Goal: Transaction & Acquisition: Purchase product/service

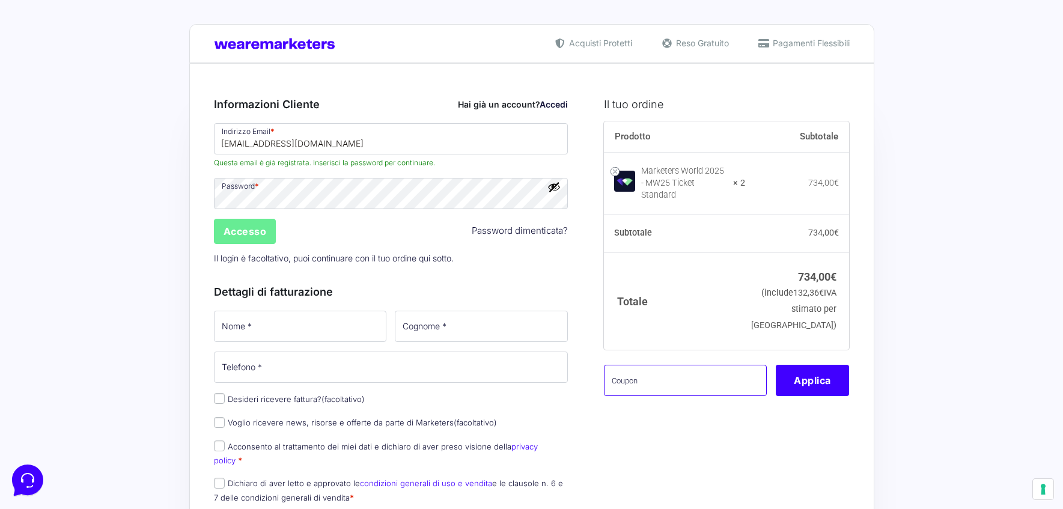
click at [656, 389] on input "text" at bounding box center [685, 380] width 163 height 31
paste input "AMICIPOD"
click at [822, 386] on button "Applica" at bounding box center [812, 380] width 73 height 31
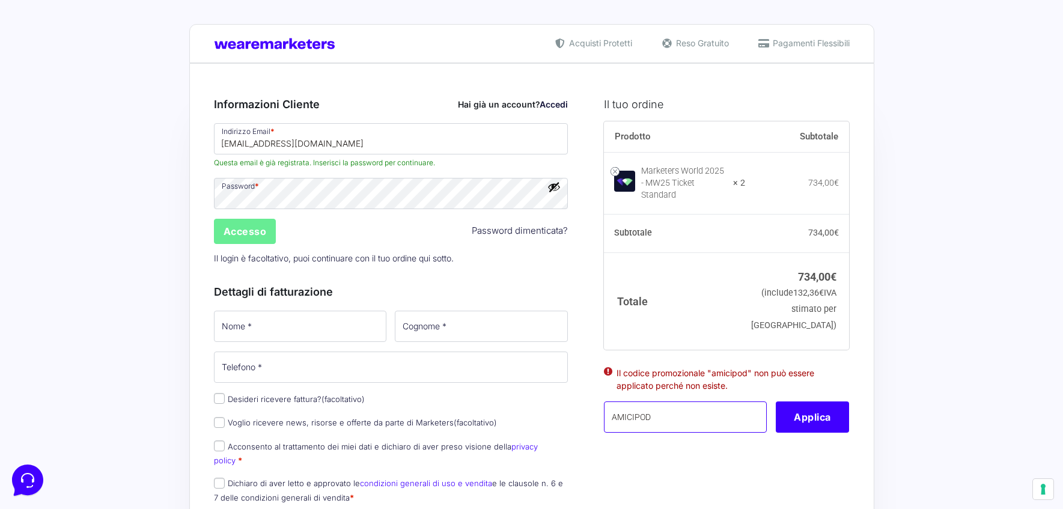
click at [662, 424] on input "AMICIPOD" at bounding box center [685, 417] width 163 height 31
paste input "MW2025"
click at [819, 415] on button "Applica" at bounding box center [812, 417] width 73 height 31
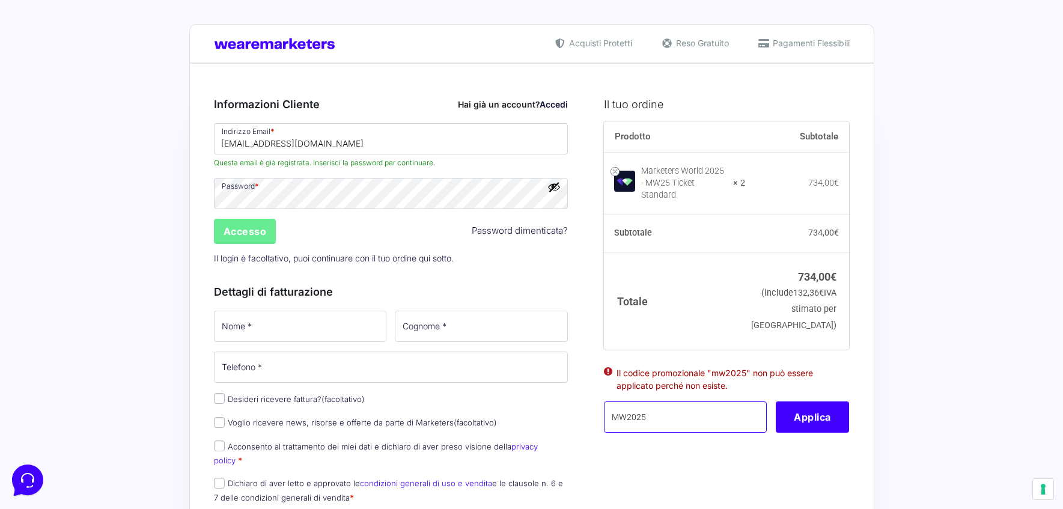
click at [665, 423] on input "MW2025" at bounding box center [685, 417] width 163 height 31
paste input "BACKTOOFFICE40"
click at [809, 426] on button "Applica" at bounding box center [812, 417] width 73 height 31
click at [697, 423] on input "BACKTOOFFICE40" at bounding box center [685, 417] width 163 height 31
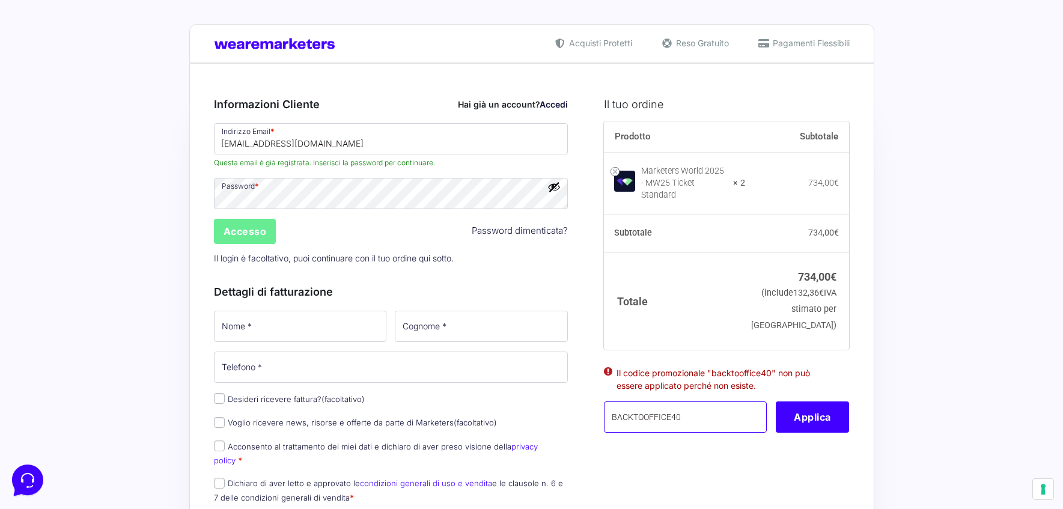
click at [697, 423] on input "BACKTOOFFICE40" at bounding box center [685, 417] width 163 height 31
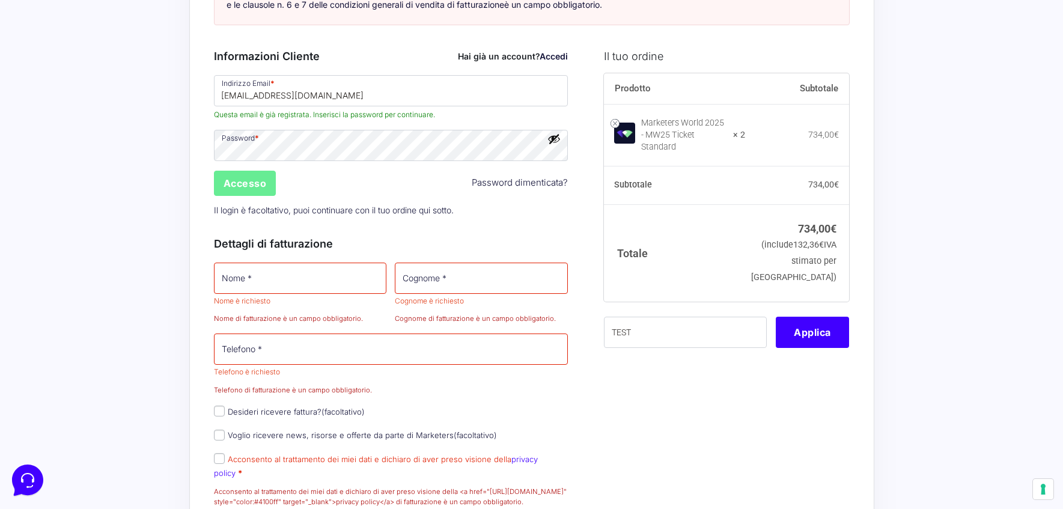
scroll to position [334, 0]
click at [811, 365] on div "Prodotto Subtotale Marketers World 2025 - MW25 Ticket Standard × 2 734,00 € Sub…" at bounding box center [726, 220] width 245 height 290
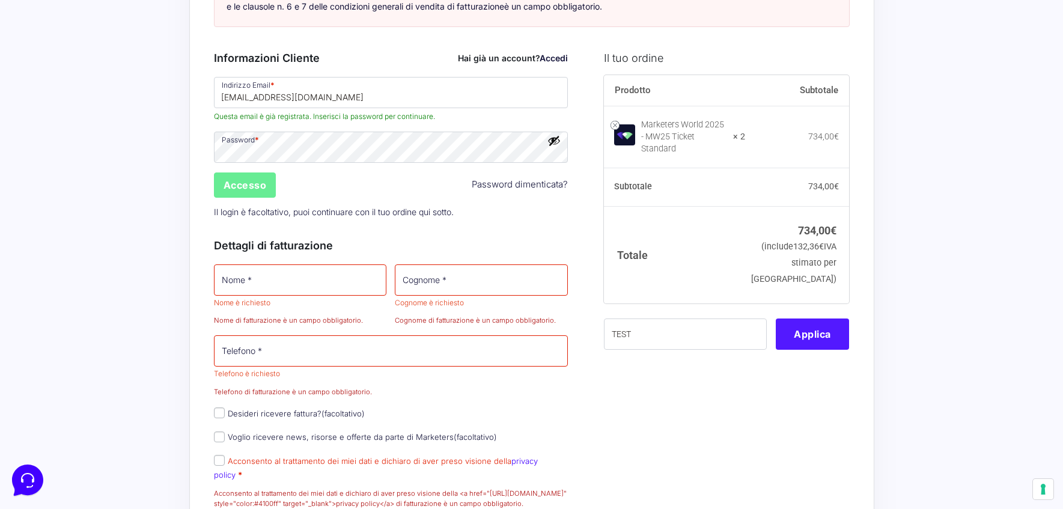
click at [812, 350] on button "Applica" at bounding box center [812, 334] width 73 height 31
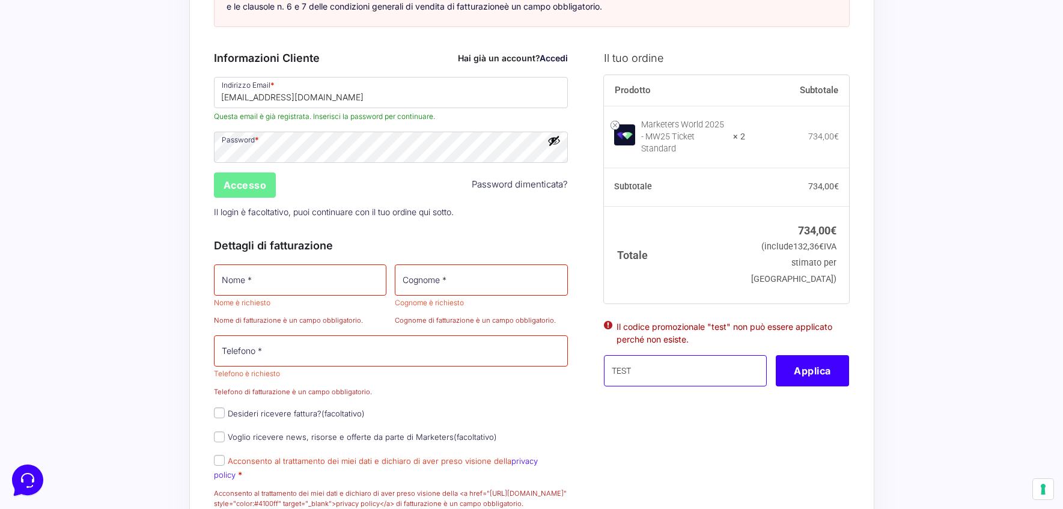
click at [654, 387] on input "TEST" at bounding box center [685, 370] width 163 height 31
click at [820, 356] on ul "Il codice promozionale "test" non può essere applicato perché non esiste." at bounding box center [726, 337] width 245 height 37
click at [815, 384] on button "Applica" at bounding box center [812, 370] width 73 height 31
click at [653, 387] on input "TEST10" at bounding box center [685, 370] width 163 height 31
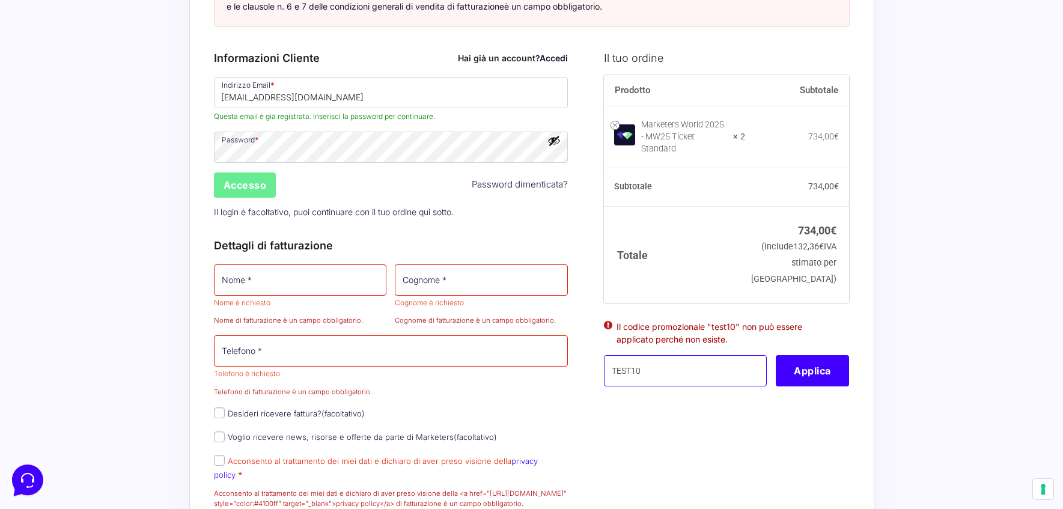
click at [653, 387] on input "TEST10" at bounding box center [685, 370] width 163 height 31
type input "PROVA100"
click at [793, 387] on button "Applica" at bounding box center [812, 370] width 73 height 31
click at [677, 387] on input "PROVA100" at bounding box center [685, 370] width 163 height 31
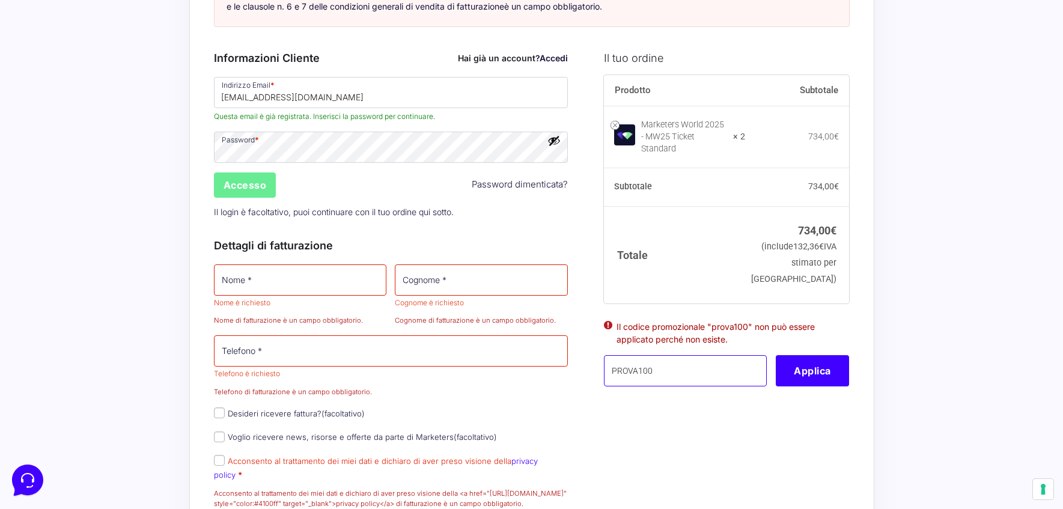
click at [677, 387] on input "PROVA100" at bounding box center [685, 370] width 163 height 31
click at [650, 387] on input "text" at bounding box center [685, 370] width 163 height 31
paste input "MONETIZZANDO15"
type input "MONETIZZANDO15"
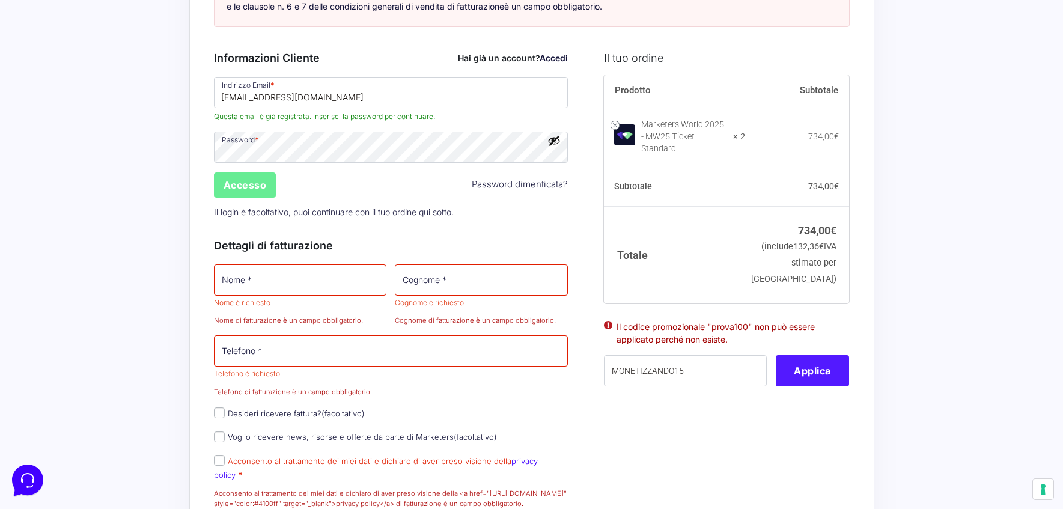
click at [824, 387] on button "Applica" at bounding box center [812, 370] width 73 height 31
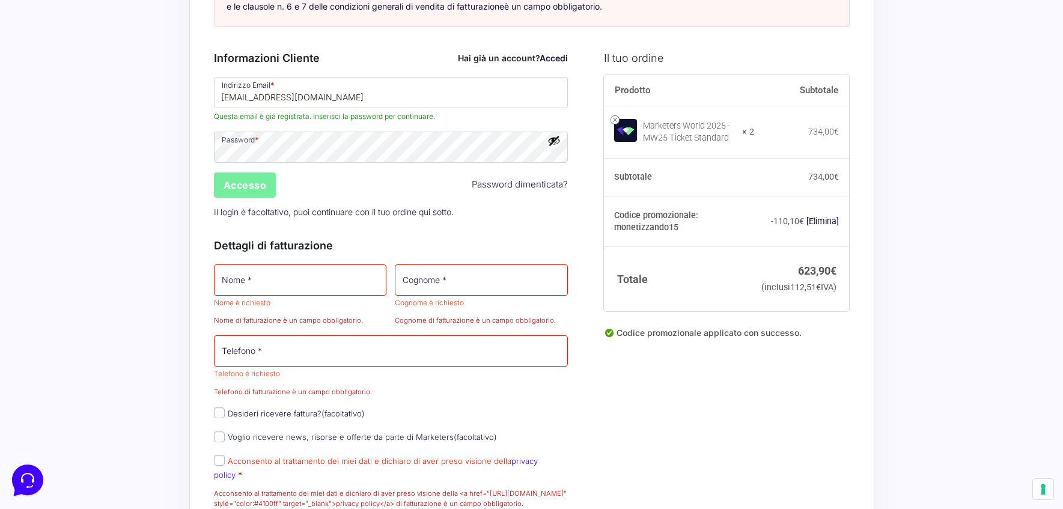
click at [240, 198] on input "Accesso" at bounding box center [245, 185] width 63 height 25
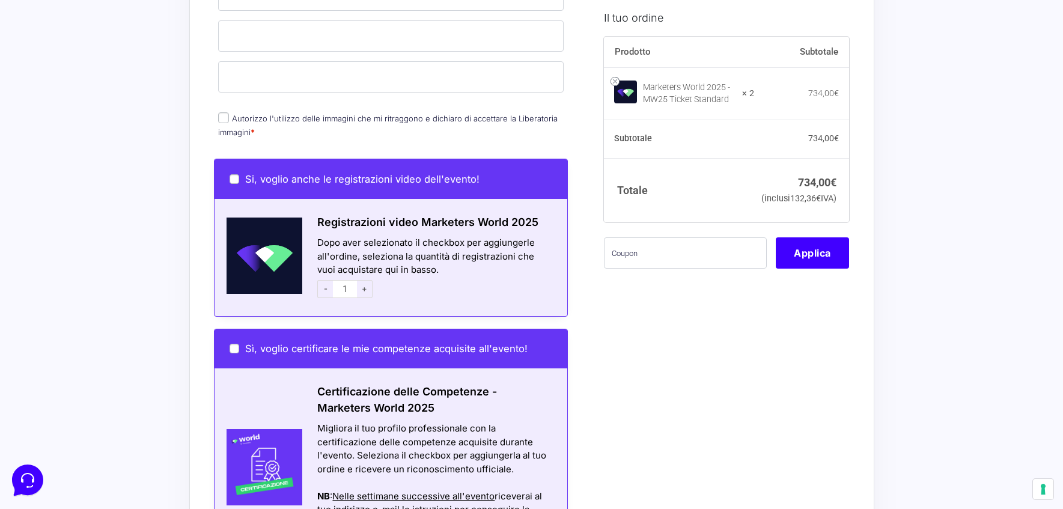
scroll to position [783, 0]
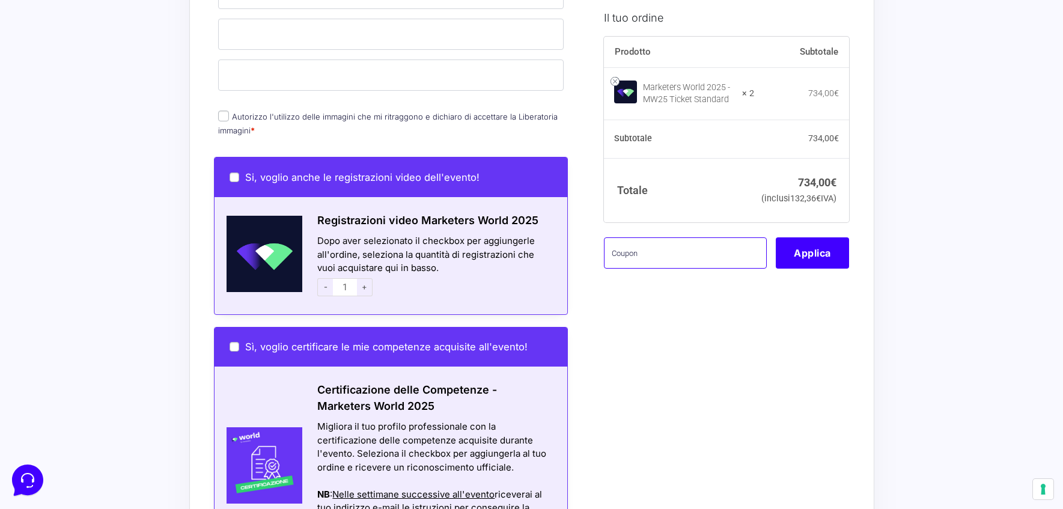
click at [656, 269] on input "text" at bounding box center [685, 252] width 163 height 31
paste input "MONETIZZANDO15"
click at [837, 269] on button "Applica" at bounding box center [812, 252] width 73 height 31
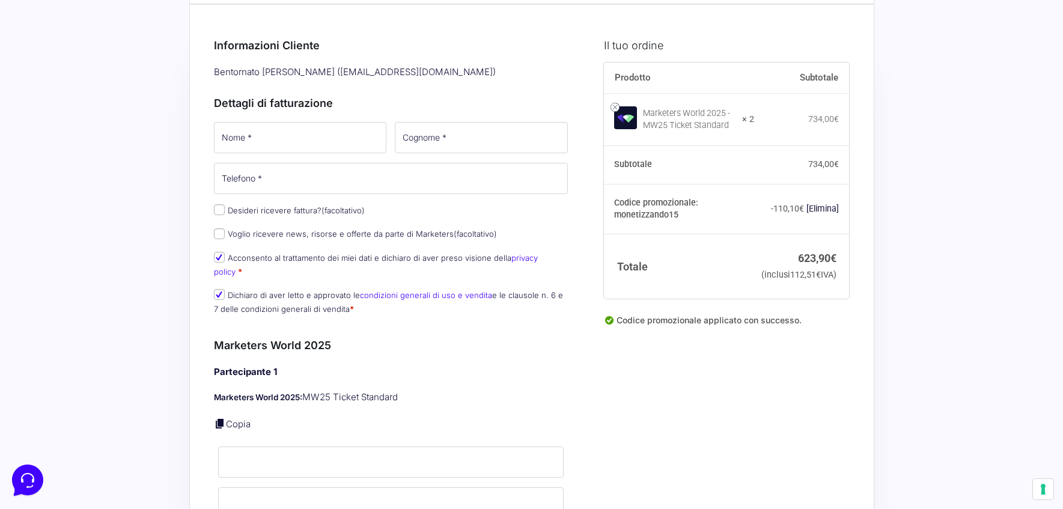
scroll to position [44, 0]
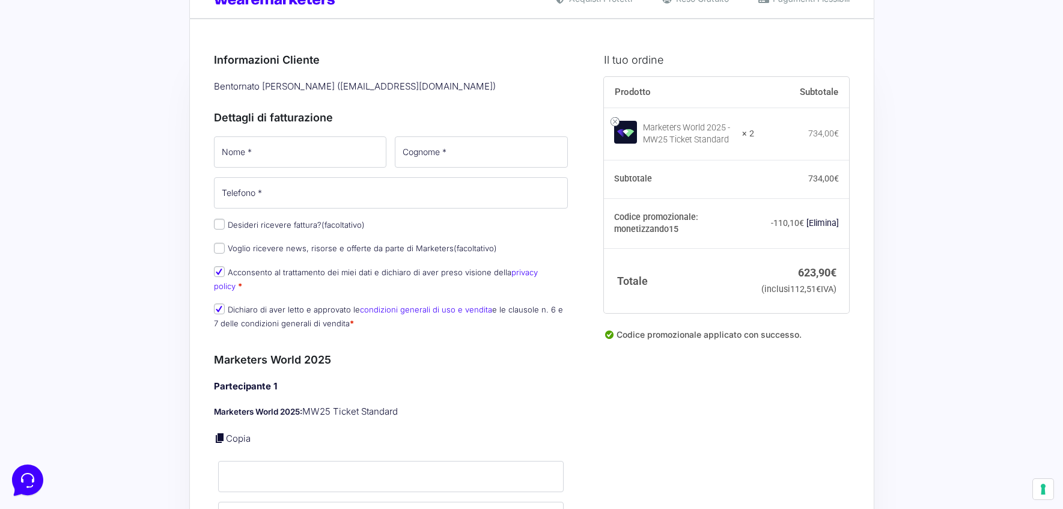
click at [822, 228] on link "[Elimina]" at bounding box center [823, 223] width 32 height 10
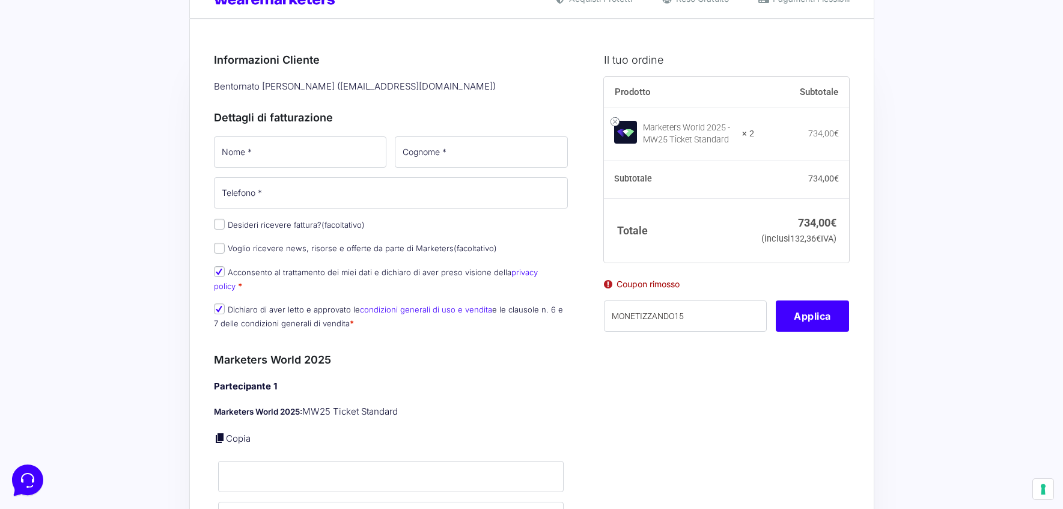
click at [709, 332] on input "MONETIZZANDO15" at bounding box center [685, 316] width 163 height 31
click at [800, 323] on button "Applica" at bounding box center [812, 316] width 73 height 31
click at [813, 332] on button "Applica" at bounding box center [812, 316] width 73 height 31
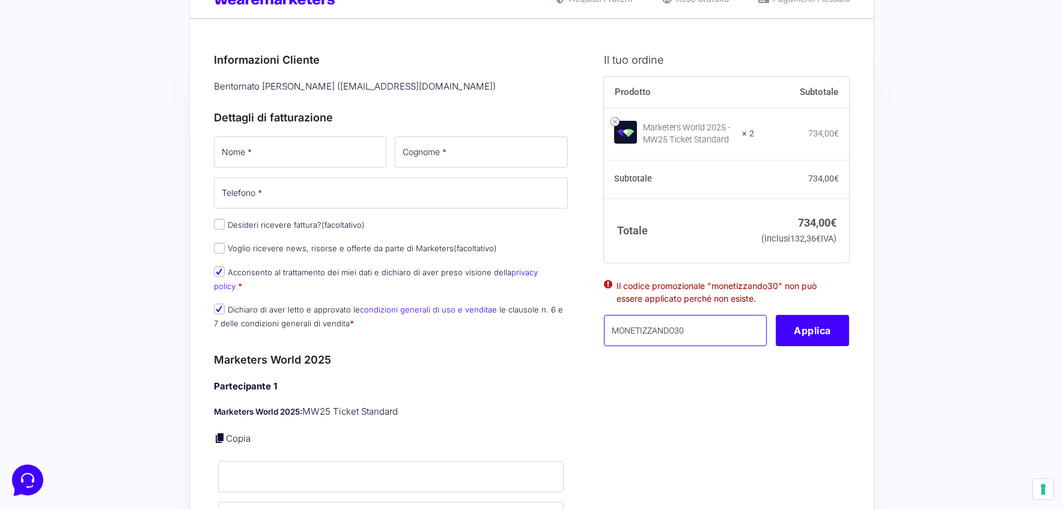
click at [721, 346] on input "MONETIZZANDO30" at bounding box center [685, 330] width 163 height 31
click at [757, 346] on input "MONETIZZANDO35" at bounding box center [685, 330] width 163 height 31
click at [797, 346] on button "Applica" at bounding box center [812, 330] width 73 height 31
click at [700, 346] on input "MONETIZZANDO35" at bounding box center [685, 330] width 163 height 31
click at [810, 346] on button "Applica" at bounding box center [812, 330] width 73 height 31
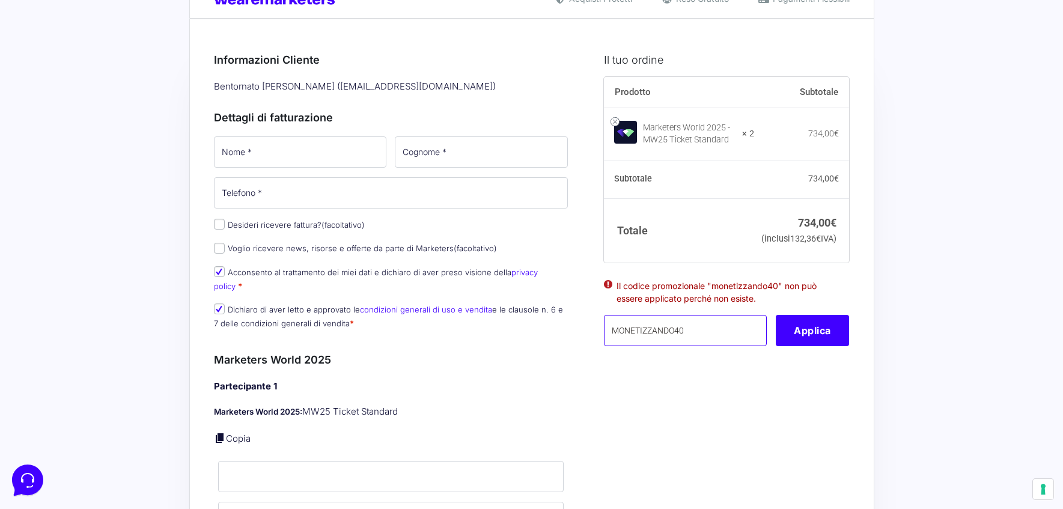
click at [709, 346] on input "MONETIZZANDO40" at bounding box center [685, 330] width 163 height 31
type input "MONETIZZANDO50"
click at [815, 346] on button "Applica" at bounding box center [812, 330] width 73 height 31
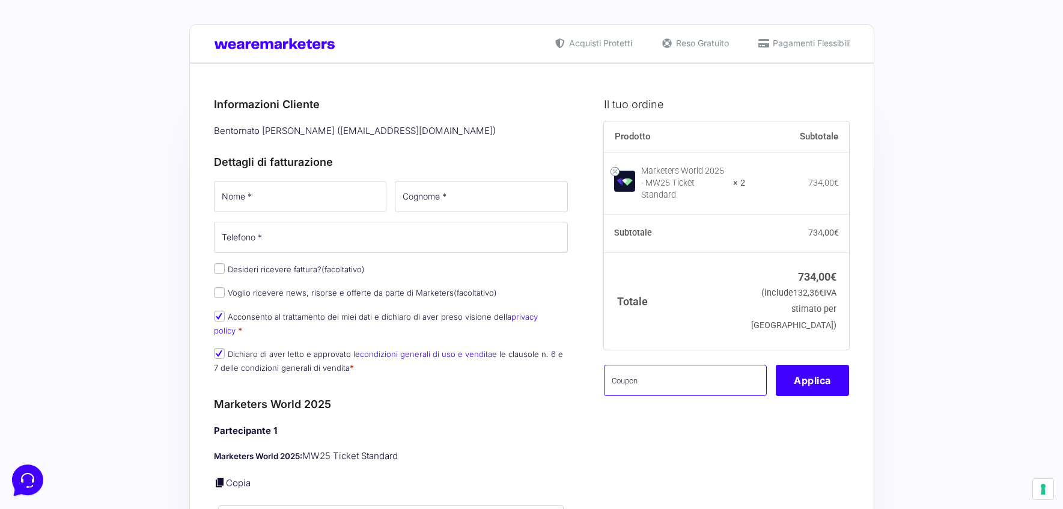
click at [679, 384] on input "text" at bounding box center [685, 380] width 163 height 31
